Goal: Answer question/provide support

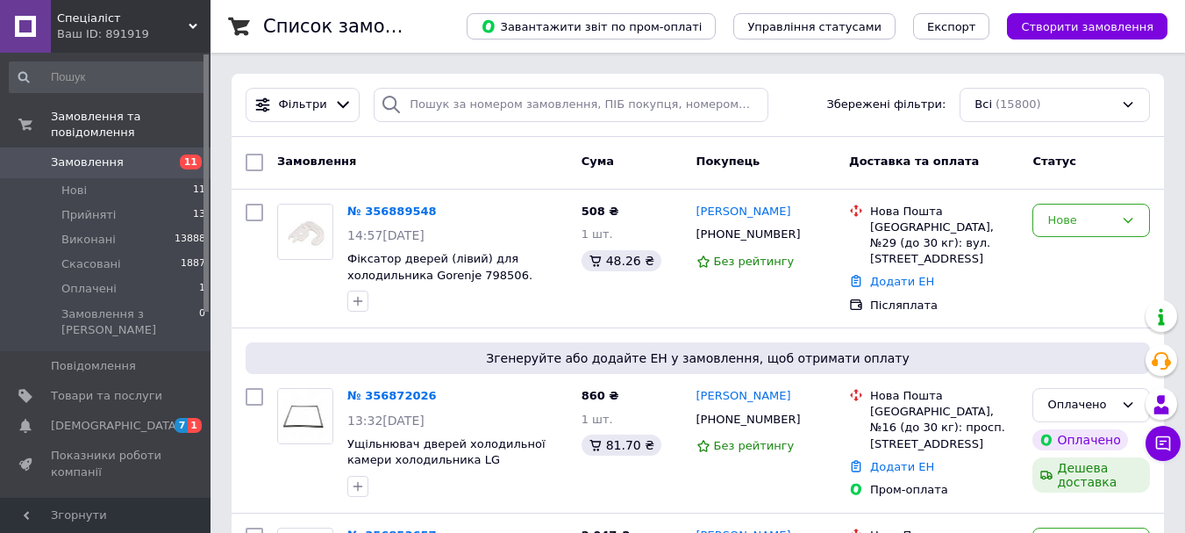
click at [1177, 447] on button "Чат з покупцем" at bounding box center [1163, 442] width 35 height 35
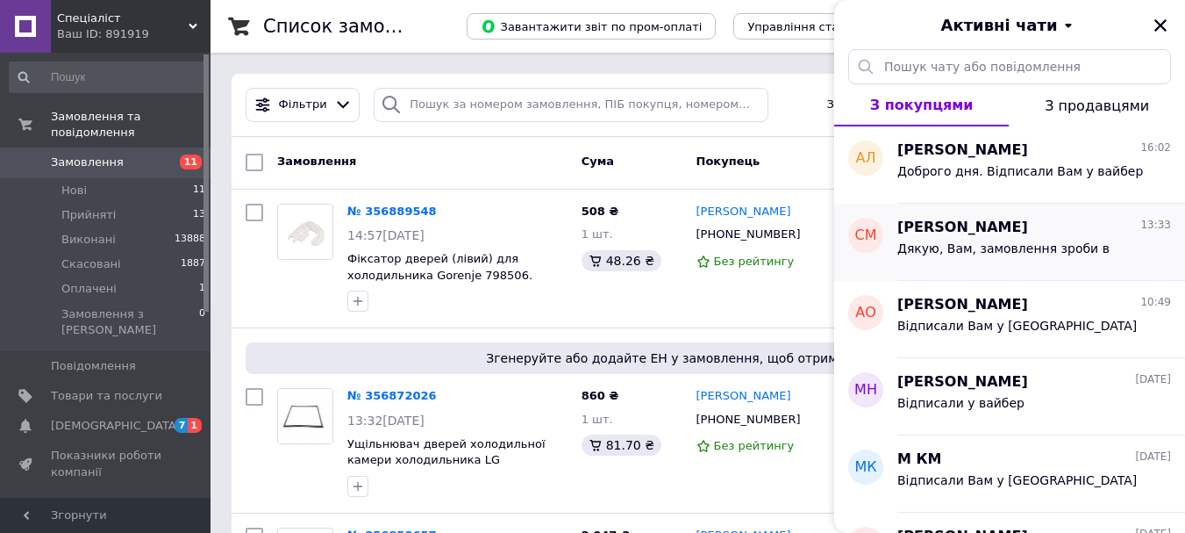
click at [1022, 227] on div "[PERSON_NAME] 13:33" at bounding box center [1034, 228] width 274 height 20
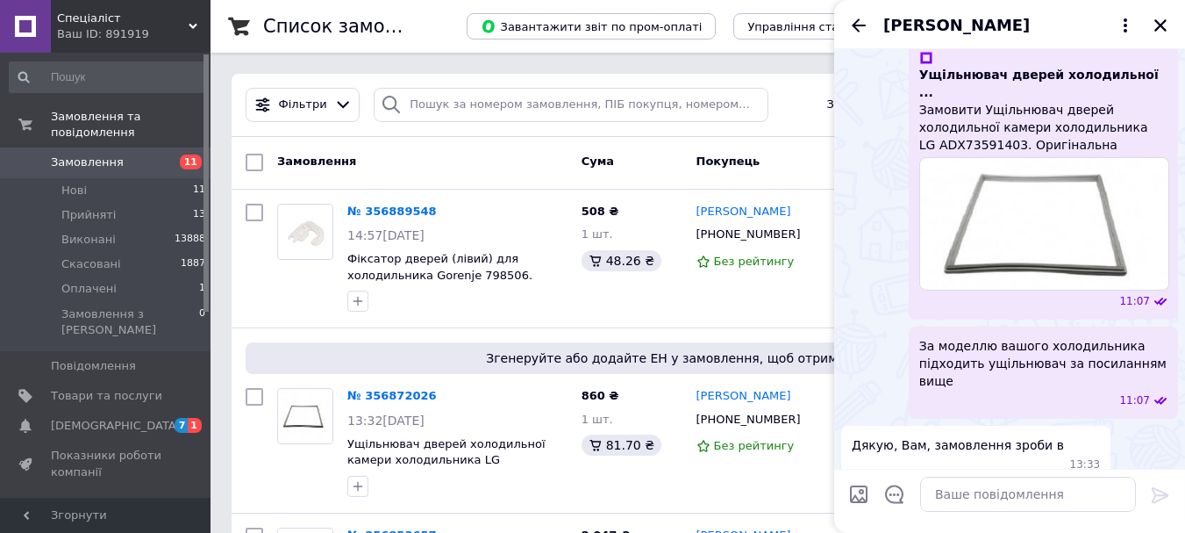
scroll to position [439, 0]
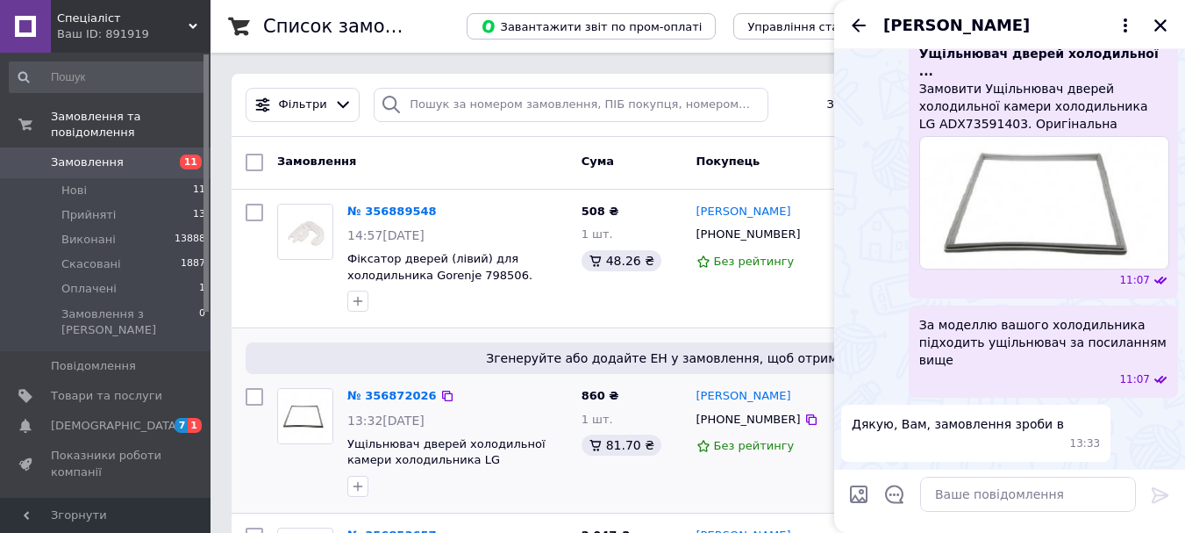
drag, startPoint x: 796, startPoint y: 401, endPoint x: 693, endPoint y: 397, distance: 102.7
click at [695, 395] on div "[PERSON_NAME]" at bounding box center [766, 396] width 143 height 20
copy link "[PERSON_NAME]"
click at [998, 503] on textarea at bounding box center [1028, 493] width 216 height 35
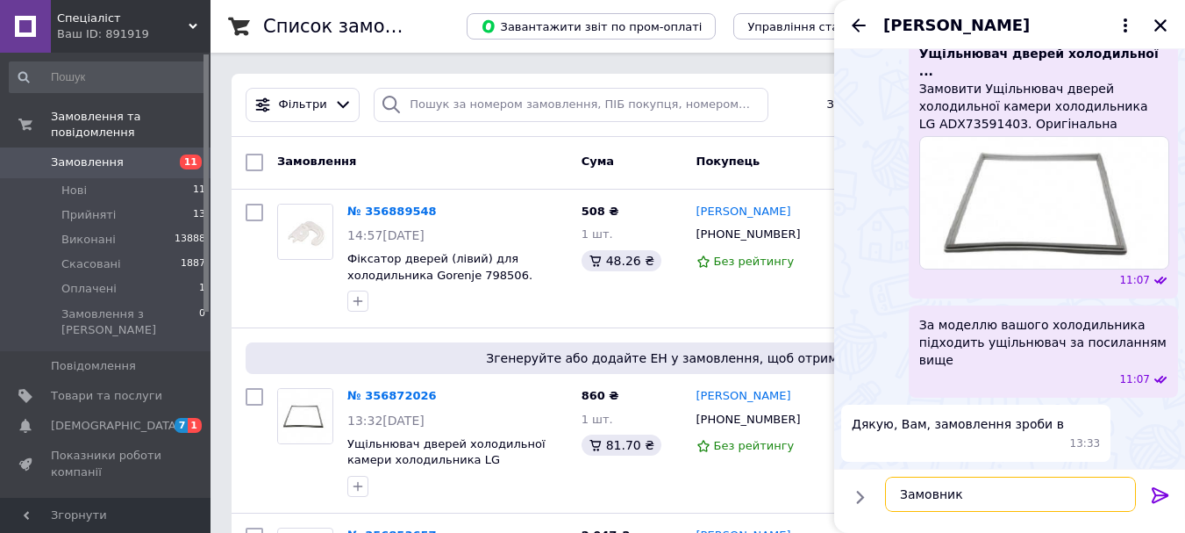
paste textarea "[PERSON_NAME]"
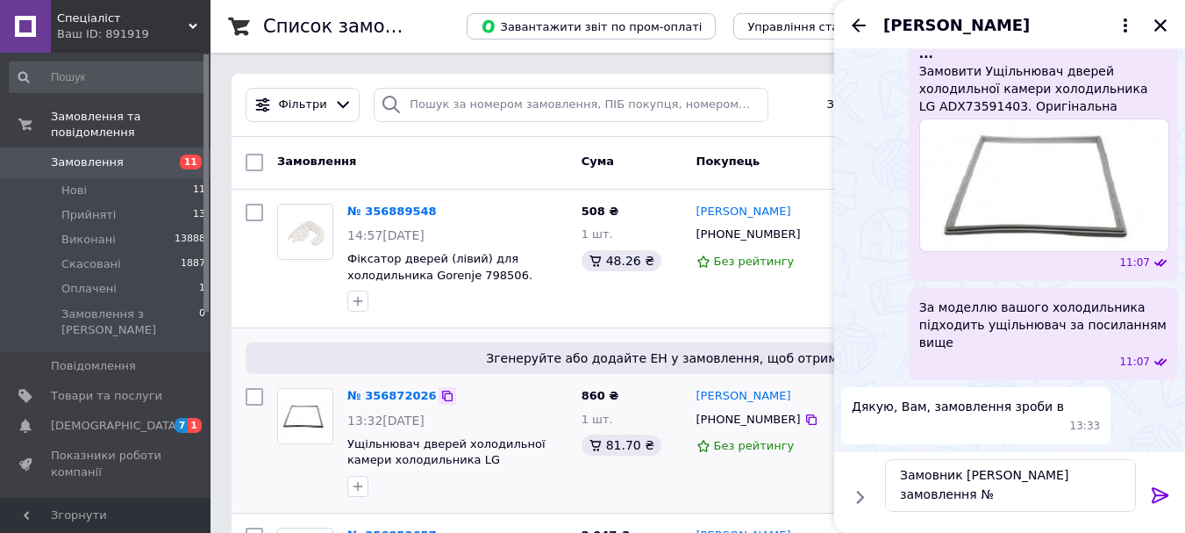
click at [440, 397] on icon at bounding box center [447, 396] width 14 height 14
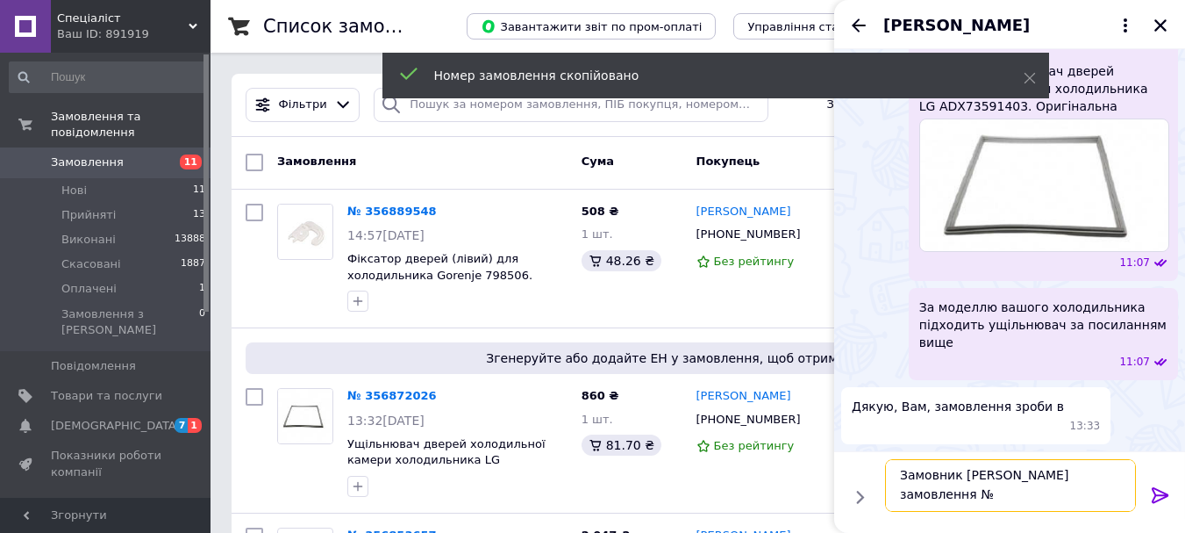
click at [996, 497] on textarea "Замовник [PERSON_NAME] замовлення №" at bounding box center [1010, 485] width 251 height 53
paste textarea "356872026"
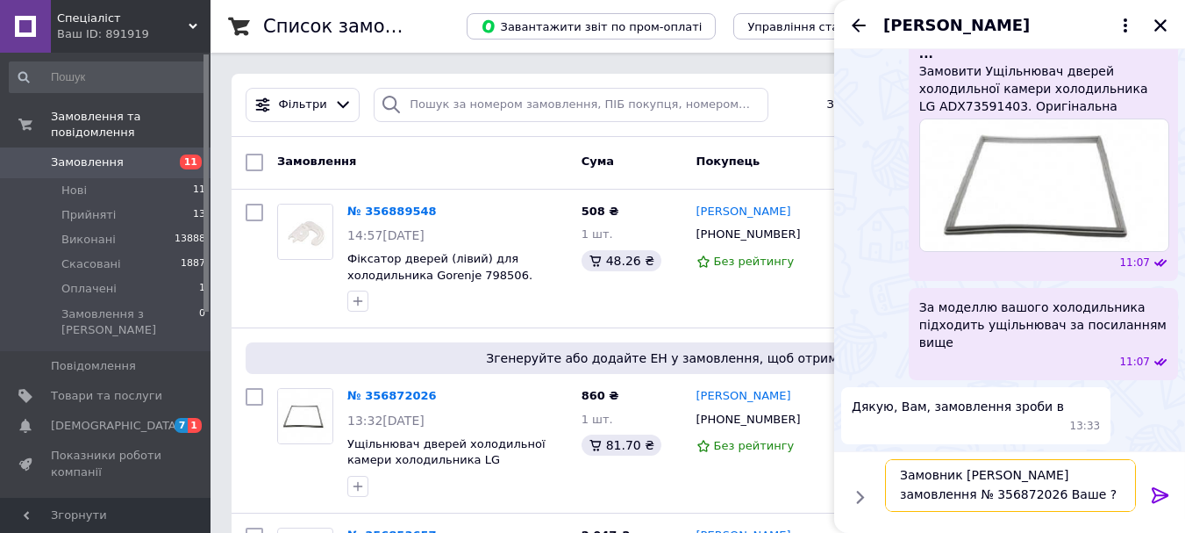
type textarea "Замовник [PERSON_NAME] замовлення № 356872026 Ваше ?"
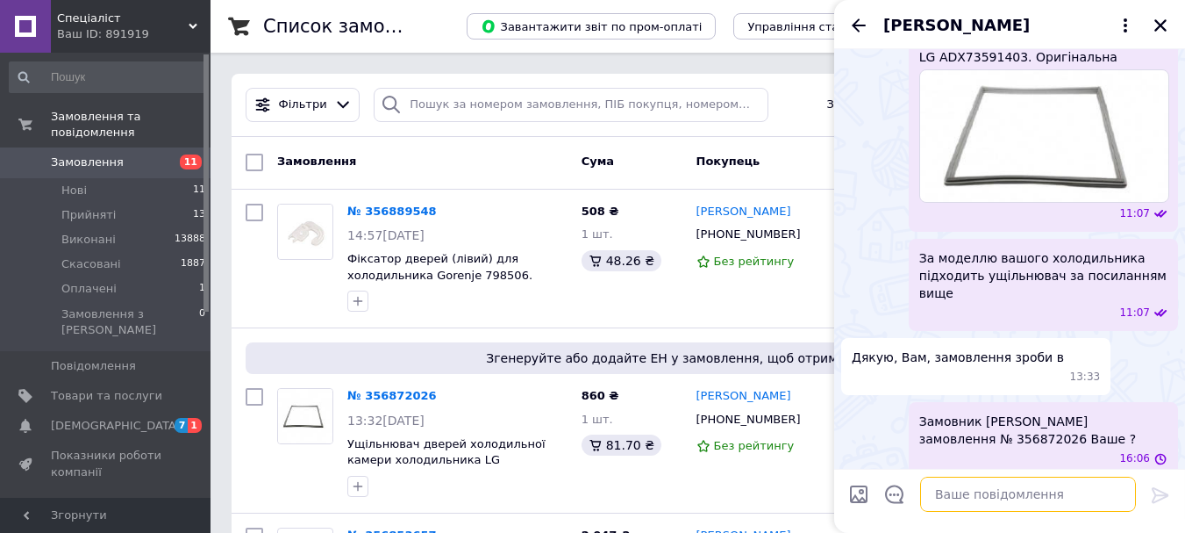
scroll to position [629, 0]
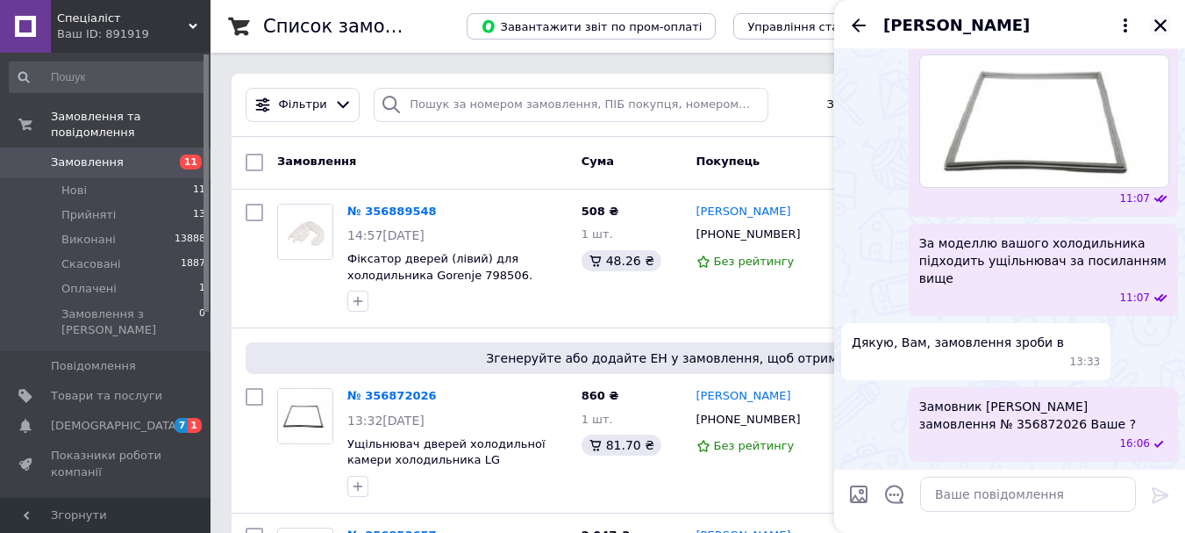
click at [1158, 20] on icon "Закрити" at bounding box center [1161, 26] width 16 height 16
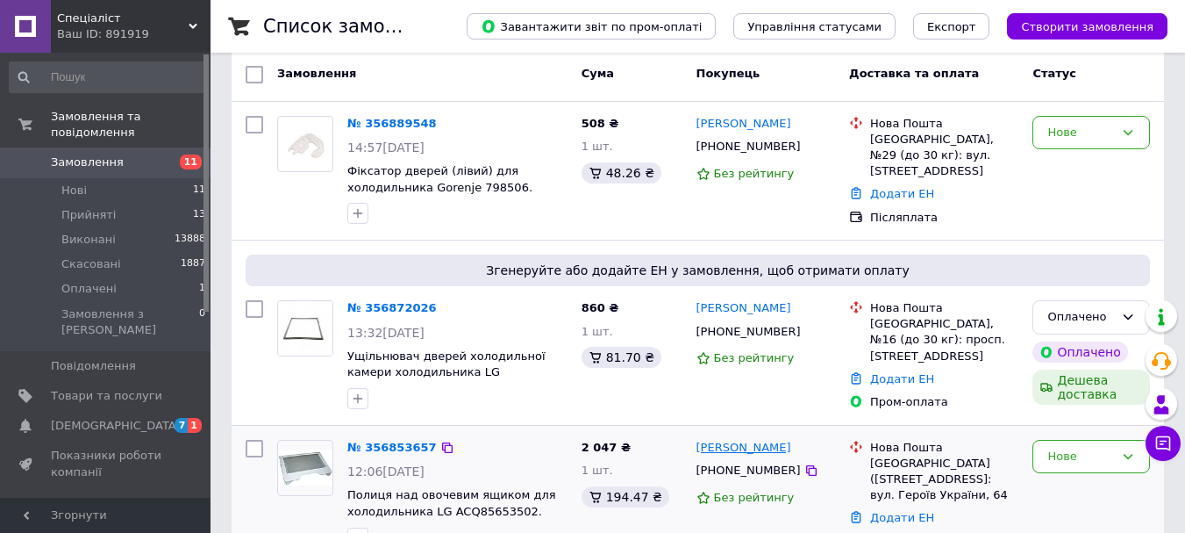
scroll to position [263, 0]
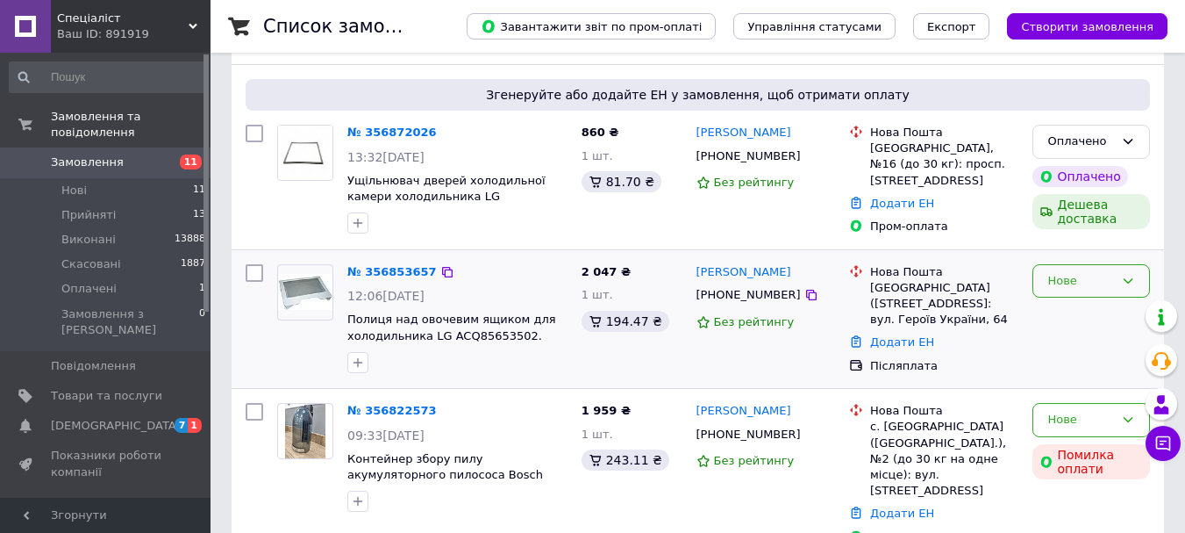
click at [1125, 274] on icon at bounding box center [1128, 281] width 14 height 14
click at [1091, 374] on li "Скасовано" at bounding box center [1091, 381] width 116 height 32
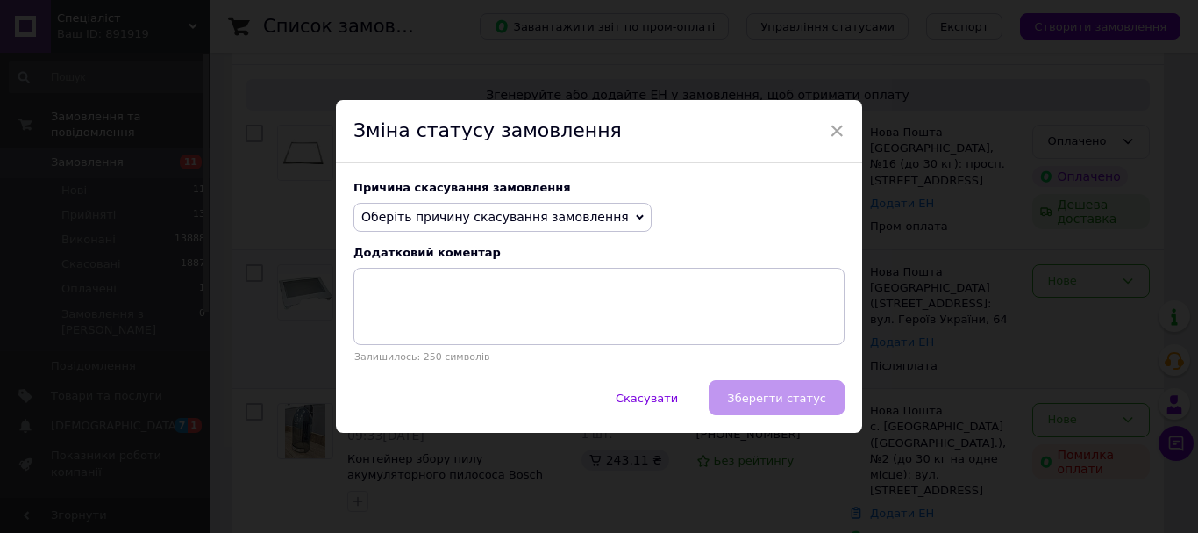
click at [476, 216] on span "Оберіть причину скасування замовлення" at bounding box center [495, 217] width 268 height 14
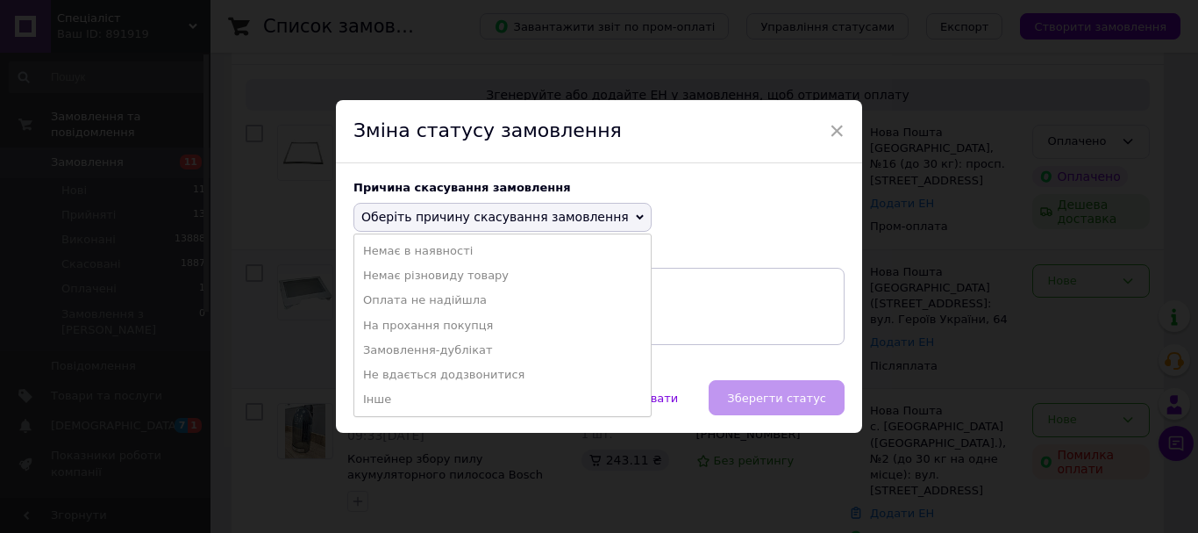
click at [444, 250] on li "Немає в наявності" at bounding box center [502, 251] width 297 height 25
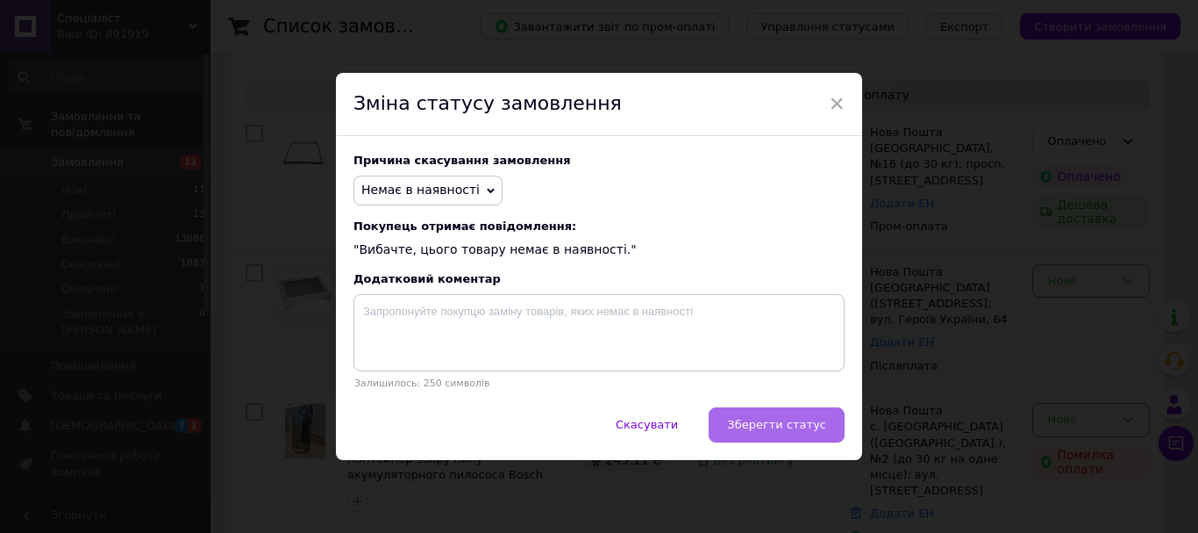
click at [812, 418] on button "Зберегти статус" at bounding box center [777, 424] width 136 height 35
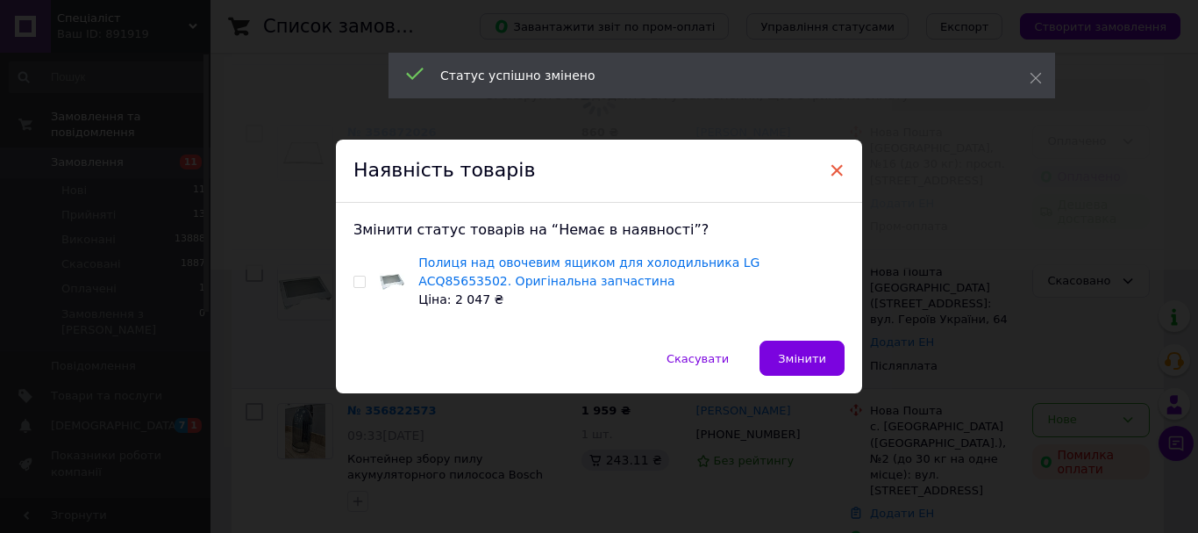
click at [840, 172] on span "×" at bounding box center [837, 170] width 16 height 30
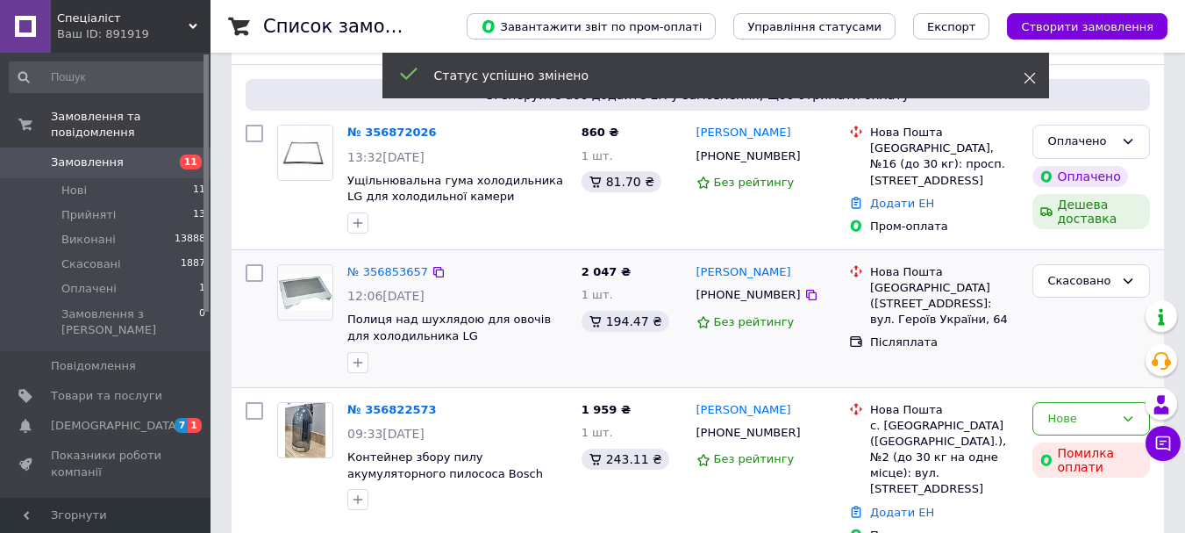
click at [1029, 72] on icon at bounding box center [1030, 78] width 12 height 12
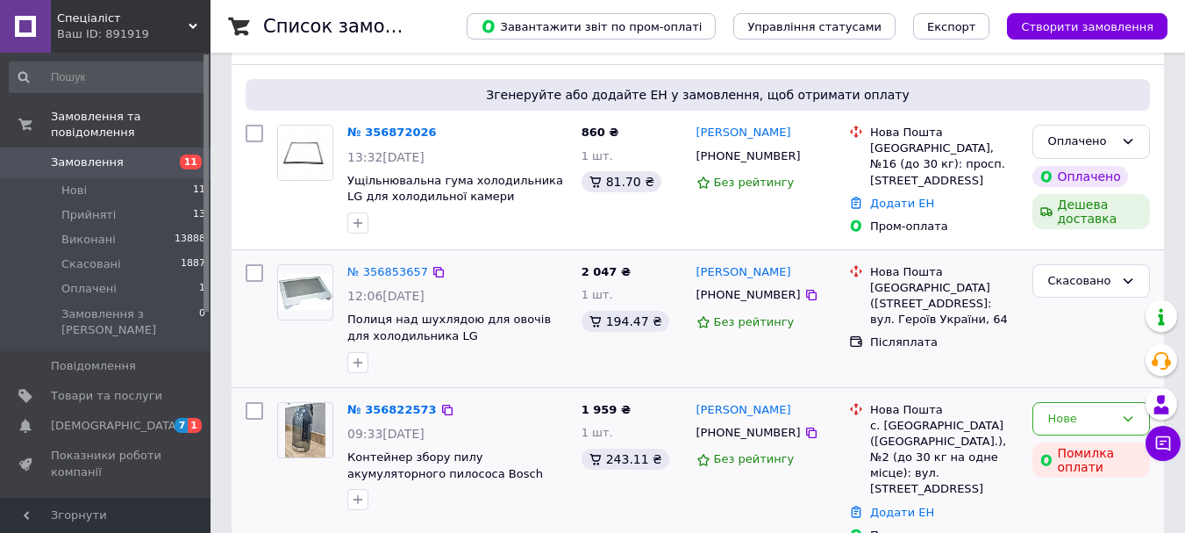
scroll to position [439, 0]
